Goal: Transaction & Acquisition: Purchase product/service

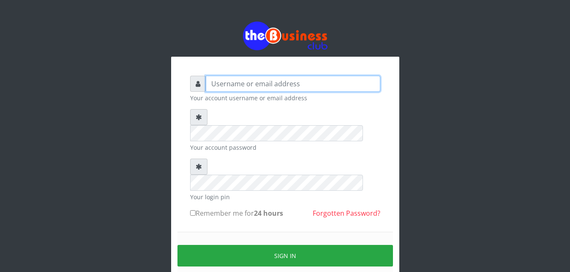
click at [219, 84] on input "text" at bounding box center [293, 84] width 175 height 16
type input "abujah"
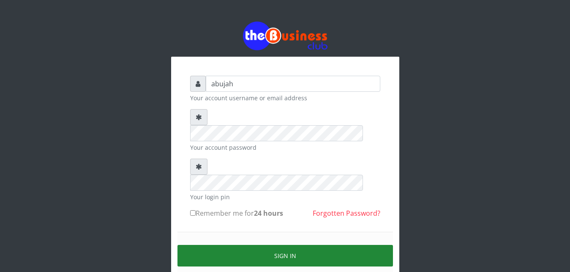
click at [278, 245] on button "Sign in" at bounding box center [286, 256] width 216 height 22
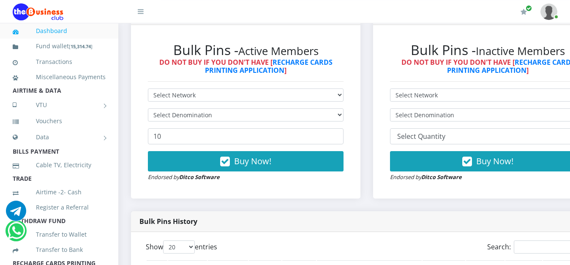
scroll to position [252, 0]
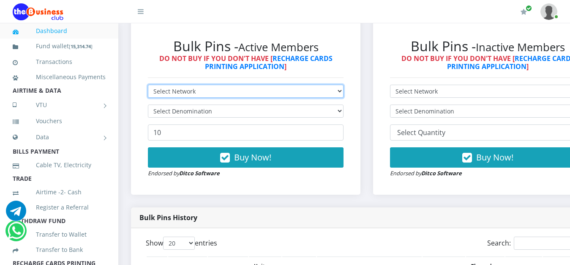
select select "MTN"
click option "MTN" at bounding box center [0, 0] width 0 height 0
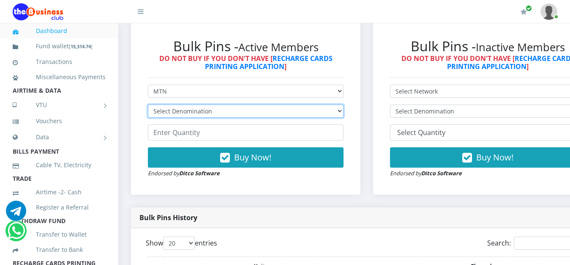
click at [148, 104] on select "Select Denomination MTN NGN100 - ₦96.94 MTN NGN200 - ₦193.88 MTN NGN400 - ₦387.…" at bounding box center [246, 110] width 196 height 13
select select "96.94-100"
click option "MTN NGN100 - ₦96.94" at bounding box center [0, 0] width 0 height 0
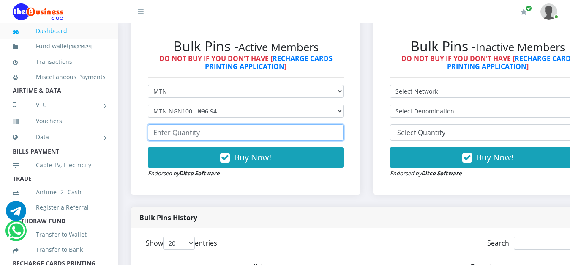
click at [319, 138] on input "number" at bounding box center [246, 132] width 196 height 16
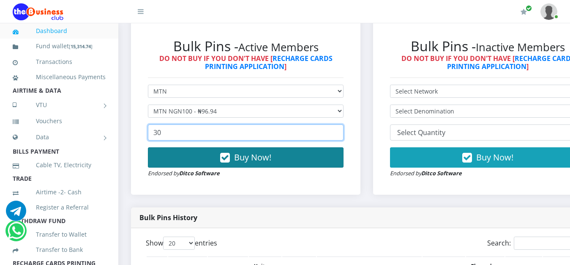
type input "30"
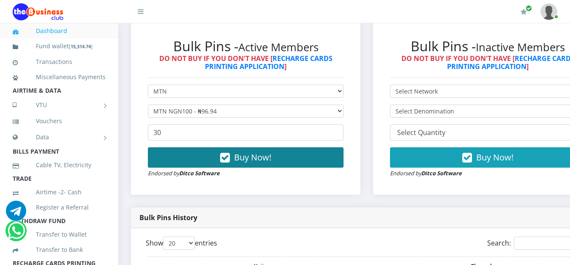
click at [290, 156] on button "Buy Now!" at bounding box center [246, 157] width 196 height 20
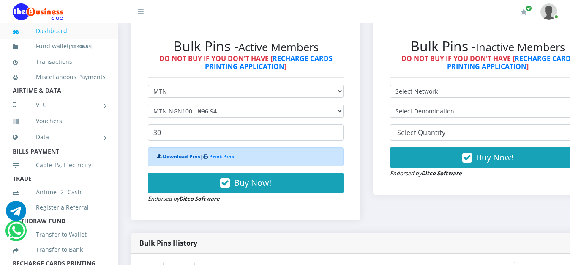
click at [177, 157] on link "Download Pins" at bounding box center [182, 156] width 38 height 7
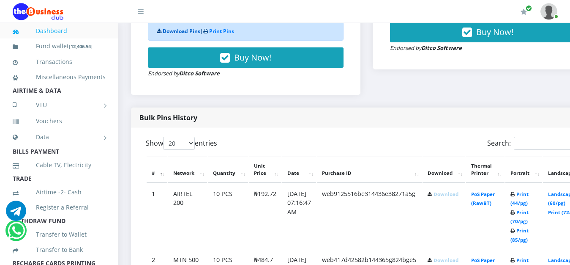
scroll to position [381, 0]
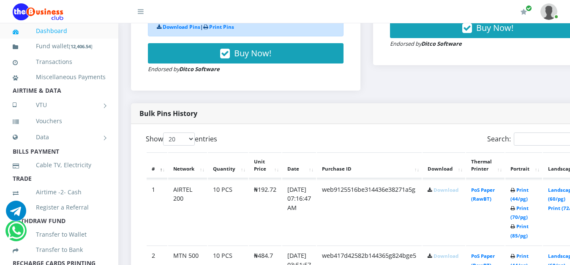
click at [455, 192] on link "Download" at bounding box center [446, 189] width 25 height 6
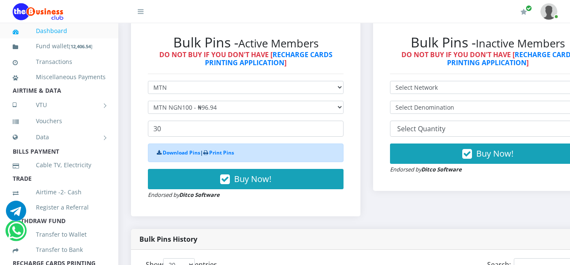
scroll to position [266, 0]
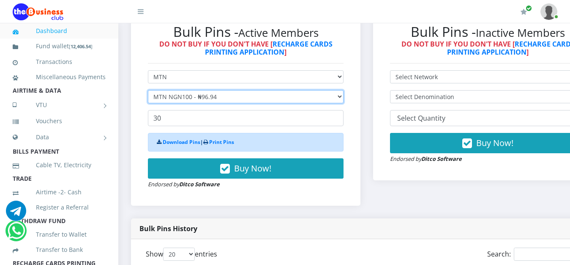
click at [148, 90] on select "Select Denomination MTN NGN100 - ₦96.94 MTN NGN200 - ₦193.88 MTN NGN400 - ₦387.…" at bounding box center [246, 96] width 196 height 13
select select "193.88-200"
click option "MTN NGN200 - ₦193.88" at bounding box center [0, 0] width 0 height 0
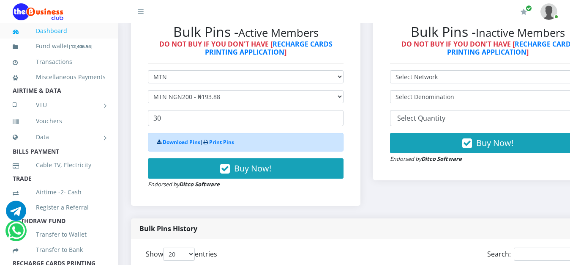
click at [281, 7] on div "My Profile Settings Logout" at bounding box center [359, 12] width 397 height 24
drag, startPoint x: 109, startPoint y: 126, endPoint x: 111, endPoint y: 133, distance: 6.8
click at [110, 129] on li "Vouchers" at bounding box center [59, 120] width 118 height 15
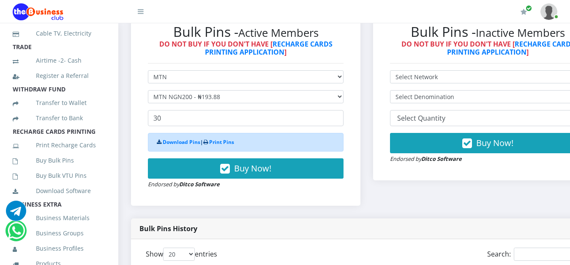
scroll to position [140, 0]
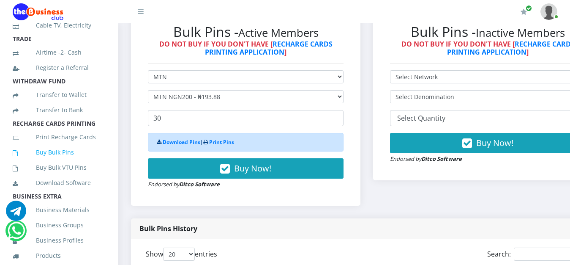
click at [53, 162] on link "Buy Bulk Pins" at bounding box center [59, 151] width 93 height 19
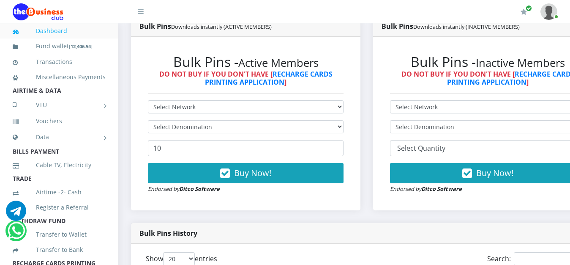
scroll to position [244, 0]
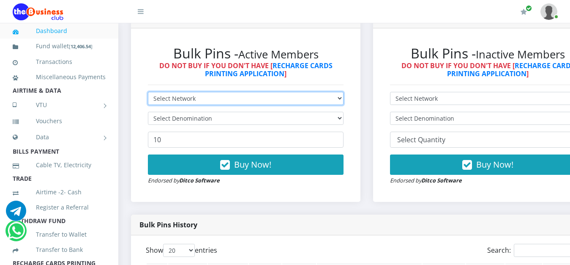
click at [148, 92] on select "Select Network MTN Globacom 9Mobile Airtel" at bounding box center [246, 98] width 196 height 13
select select "MTN"
click option "MTN" at bounding box center [0, 0] width 0 height 0
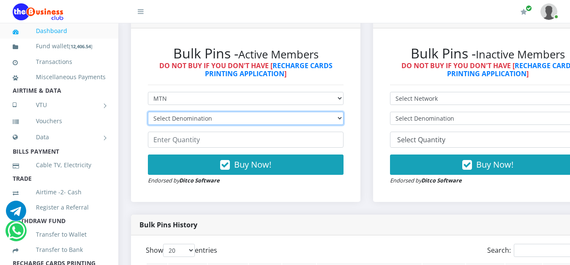
click at [148, 112] on select "Select Denomination MTN NGN100 - ₦96.94 MTN NGN200 - ₦193.88 MTN NGN400 - ₦387.…" at bounding box center [246, 118] width 196 height 13
select select "193.88-200"
click option "MTN NGN200 - ₦193.88" at bounding box center [0, 0] width 0 height 0
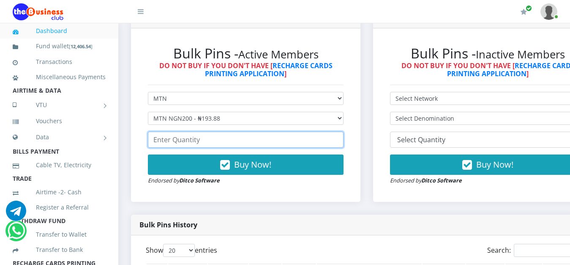
click at [235, 148] on input "number" at bounding box center [246, 139] width 196 height 16
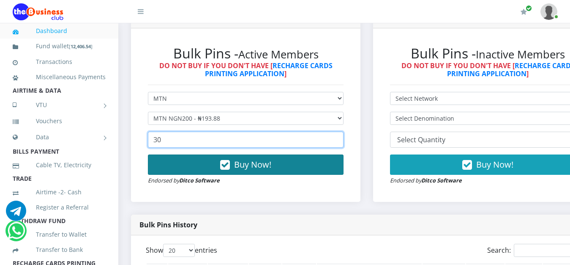
type input "30"
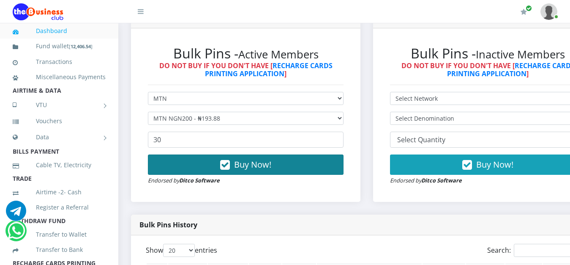
click at [245, 164] on span "Buy Now!" at bounding box center [252, 164] width 37 height 11
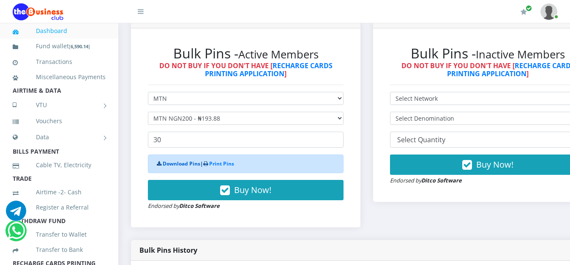
click at [178, 167] on link "Download Pins" at bounding box center [182, 163] width 38 height 7
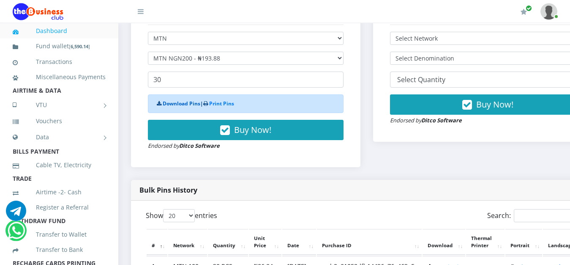
scroll to position [302, 0]
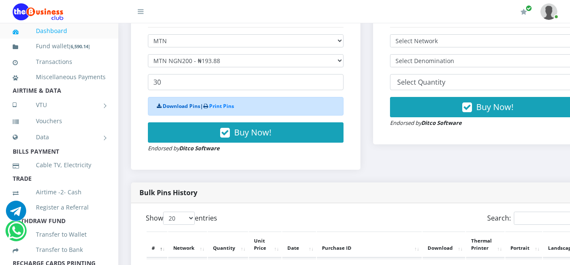
click at [180, 109] on link "Download Pins" at bounding box center [182, 105] width 38 height 7
click at [556, 150] on div "Bulk Pins Downloads instantly (INACTIVE MEMBERS) Bulk Pins - Inactive Members D…" at bounding box center [488, 66] width 242 height 232
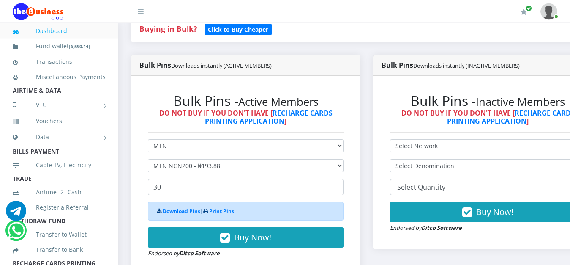
scroll to position [194, 0]
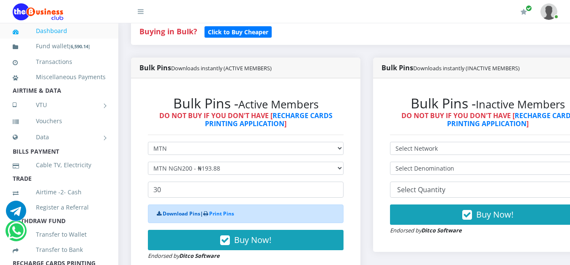
click at [186, 215] on link "Download Pins" at bounding box center [182, 213] width 38 height 7
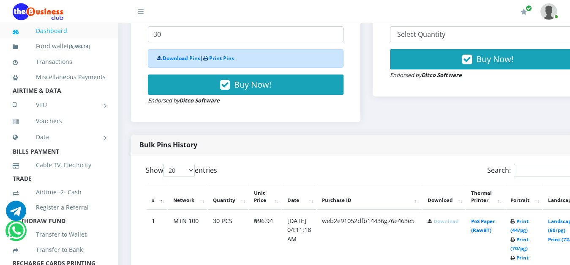
scroll to position [367, 0]
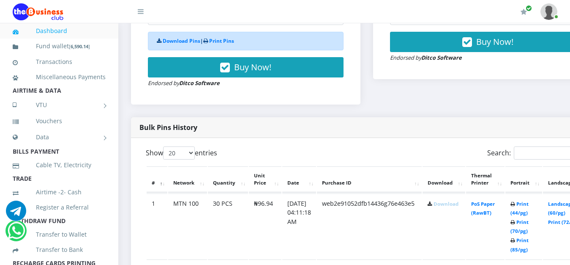
click at [456, 205] on link "Download" at bounding box center [446, 203] width 25 height 6
click at [422, 224] on td "web2e91052dfb14436g76e463e5" at bounding box center [369, 226] width 105 height 66
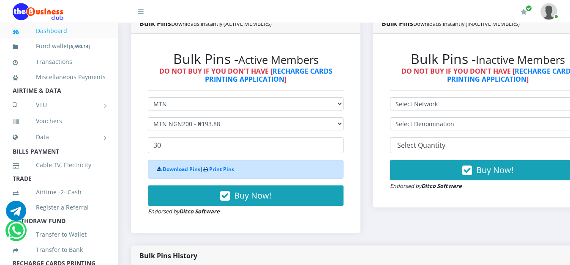
scroll to position [223, 0]
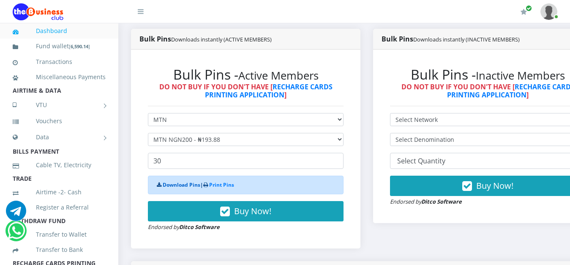
click at [173, 186] on link "Download Pins" at bounding box center [182, 184] width 38 height 7
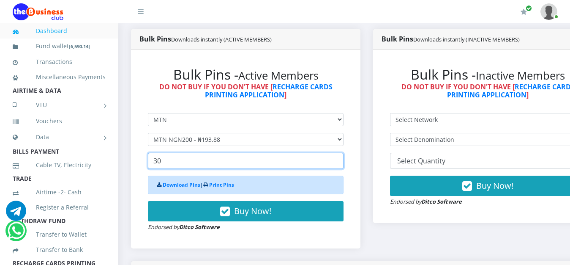
click at [230, 165] on input "30" at bounding box center [246, 161] width 196 height 16
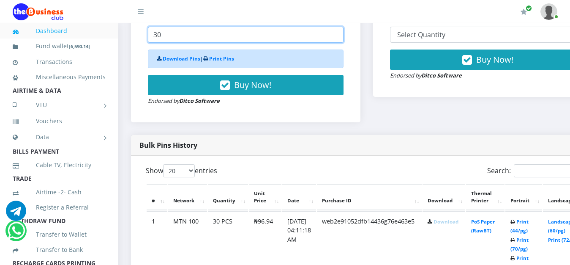
scroll to position [367, 0]
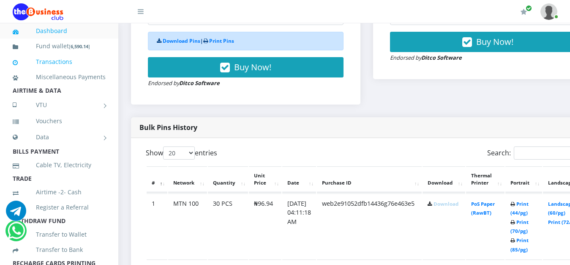
click at [66, 63] on link "Transactions" at bounding box center [59, 61] width 93 height 19
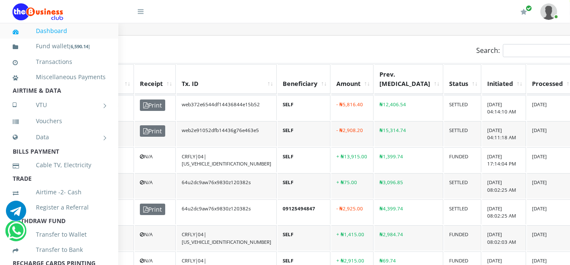
scroll to position [208, 160]
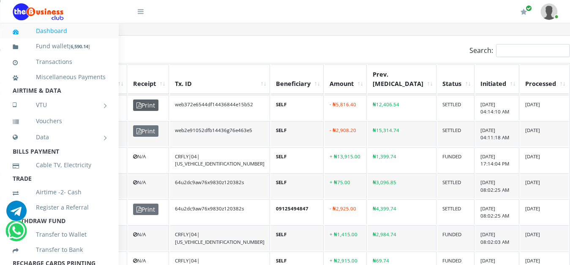
click at [145, 104] on span "Print" at bounding box center [145, 104] width 25 height 11
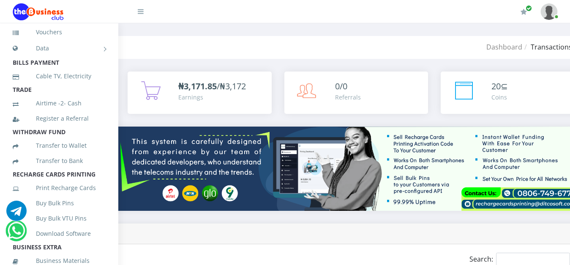
scroll to position [91, 0]
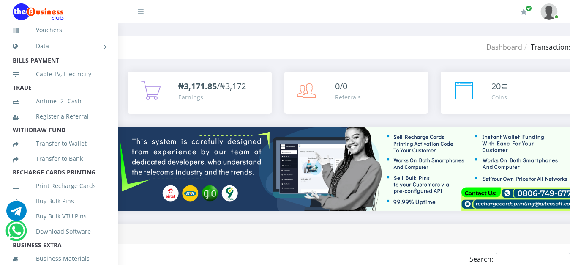
drag, startPoint x: 111, startPoint y: 99, endPoint x: 117, endPoint y: 138, distance: 39.3
click at [117, 138] on aside "Dashboard Fund wallet [ 6,590.14 ] Transactions Miscellaneous Payments AIRTIME …" at bounding box center [59, 155] width 118 height 265
click at [106, 124] on li "Register a Referral" at bounding box center [59, 116] width 118 height 15
click at [57, 211] on link "Buy Bulk Pins" at bounding box center [59, 200] width 93 height 19
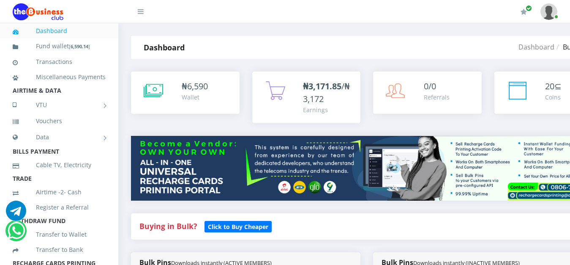
click at [570, 259] on div "Bulk Pins Downloads instantly (INACTIVE MEMBERS)" at bounding box center [488, 262] width 230 height 21
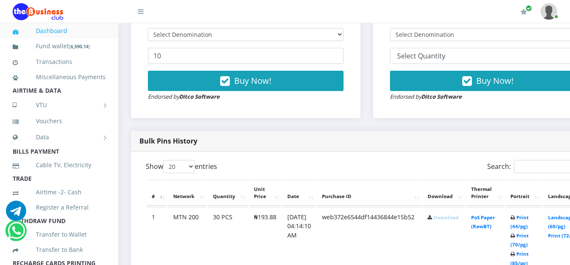
scroll to position [338, 0]
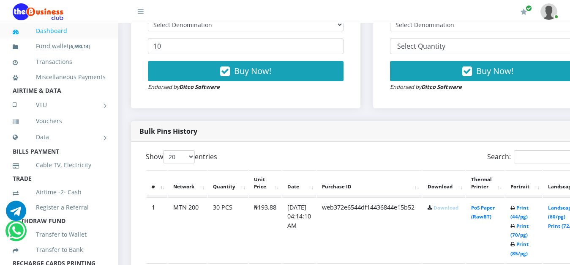
click at [454, 208] on link "Download" at bounding box center [446, 207] width 25 height 6
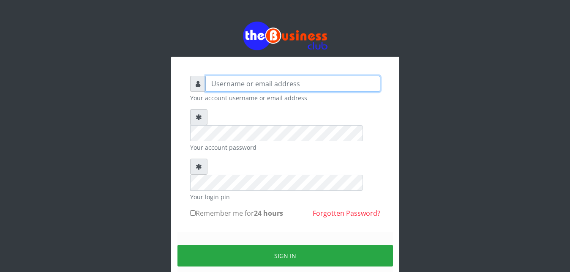
click at [226, 85] on input "text" at bounding box center [293, 84] width 175 height 16
type input "abujah"
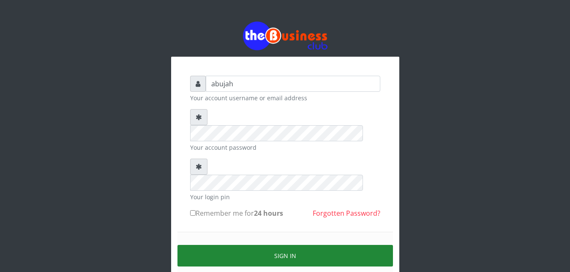
click at [249, 245] on button "Sign in" at bounding box center [286, 256] width 216 height 22
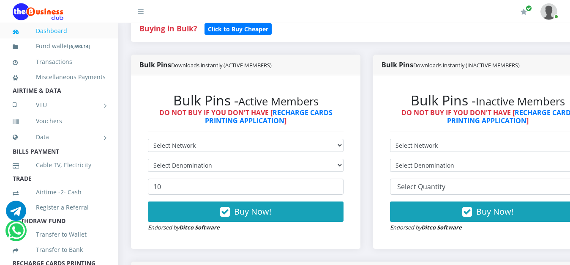
scroll to position [201, 0]
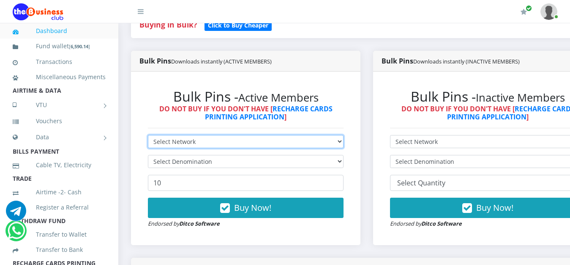
click at [148, 135] on select "Select Network MTN Globacom 9Mobile Airtel" at bounding box center [246, 141] width 196 height 13
select select "MTN"
click option "MTN" at bounding box center [0, 0] width 0 height 0
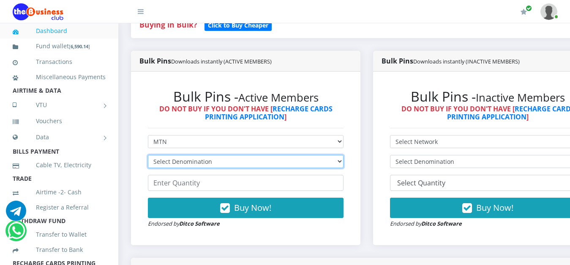
click at [148, 155] on select "Select Denomination MTN NGN100 - ₦96.94 MTN NGN200 - ₦193.88 MTN NGN400 - ₦387.…" at bounding box center [246, 161] width 196 height 13
select select "484.7-500"
click option "MTN NGN500 - ₦484.70" at bounding box center [0, 0] width 0 height 0
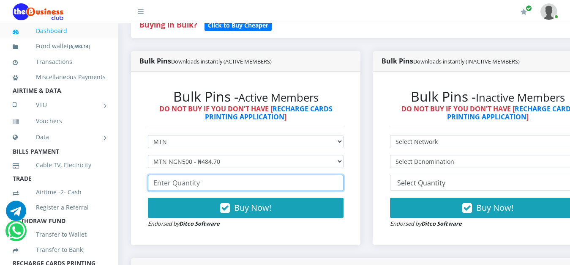
click at [169, 188] on input "number" at bounding box center [246, 183] width 196 height 16
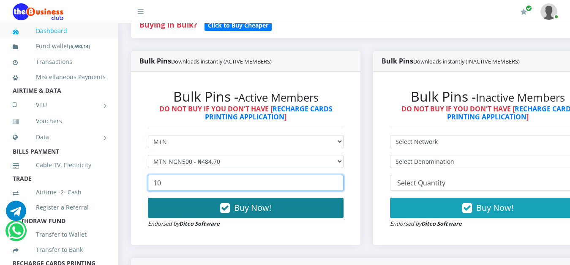
type input "10"
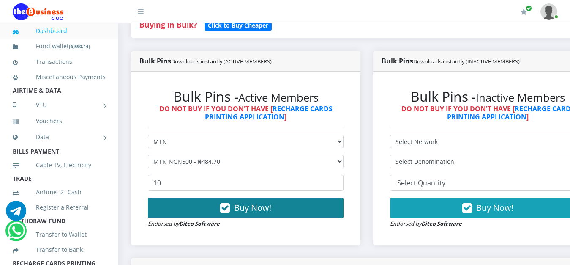
click at [245, 208] on span "Buy Now!" at bounding box center [252, 207] width 37 height 11
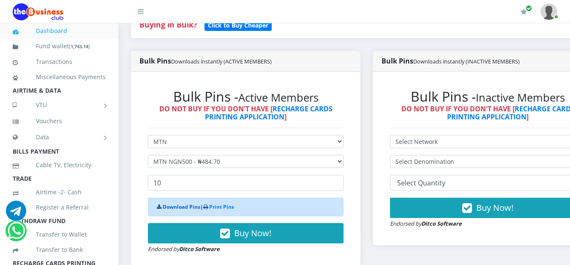
click at [181, 210] on link "Download Pins" at bounding box center [182, 206] width 38 height 7
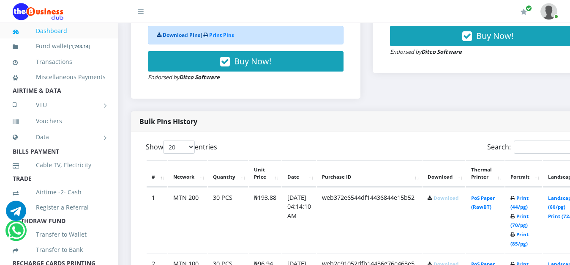
scroll to position [374, 0]
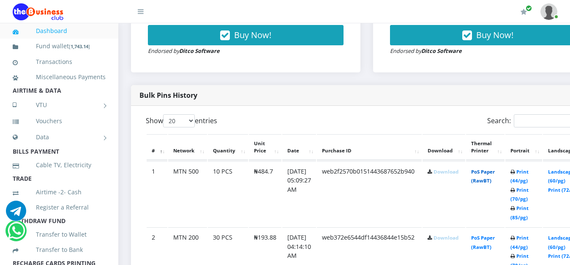
scroll to position [374, 0]
click at [458, 175] on link "Download" at bounding box center [446, 171] width 25 height 6
